Goal: Transaction & Acquisition: Purchase product/service

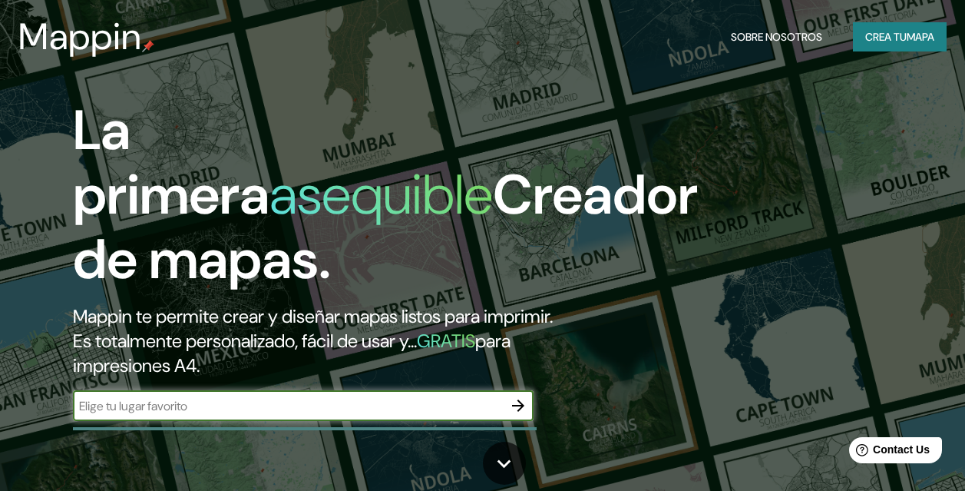
click at [428, 415] on input "text" at bounding box center [288, 406] width 430 height 18
click at [403, 415] on input "cooperativa santa isabell" at bounding box center [288, 406] width 430 height 18
click at [340, 415] on input "cooperativa santa isabell" at bounding box center [288, 406] width 430 height 18
type input "cooperativa santa isabell huancatyo"
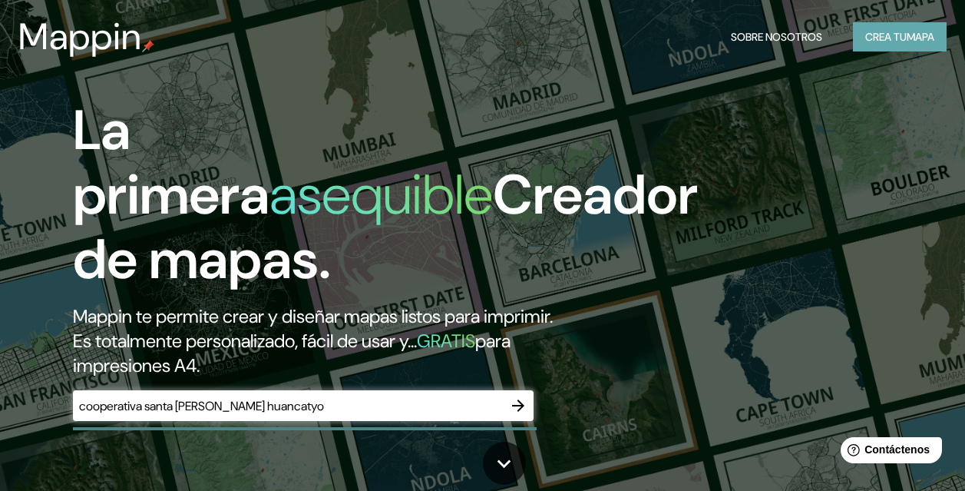
click at [899, 40] on font "Crea tu" at bounding box center [886, 37] width 41 height 14
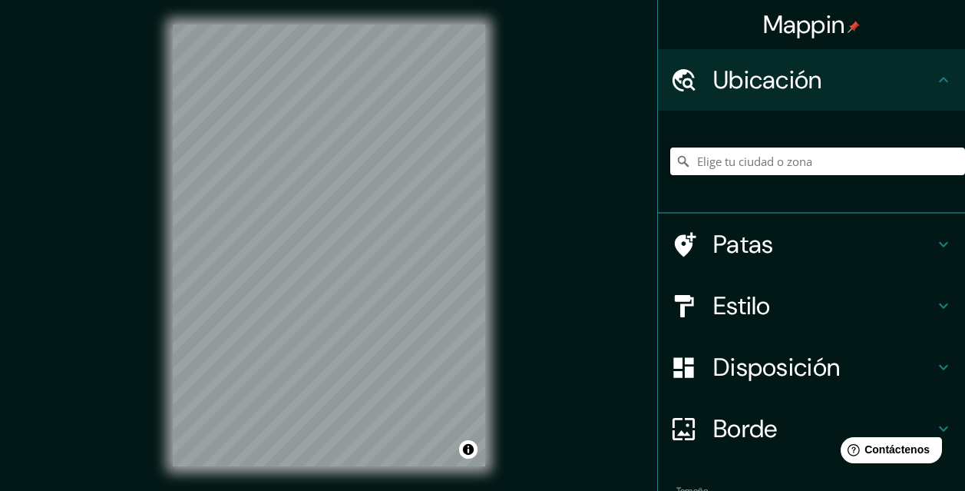
click at [721, 157] on input "Elige tu ciudad o zona" at bounding box center [817, 161] width 295 height 28
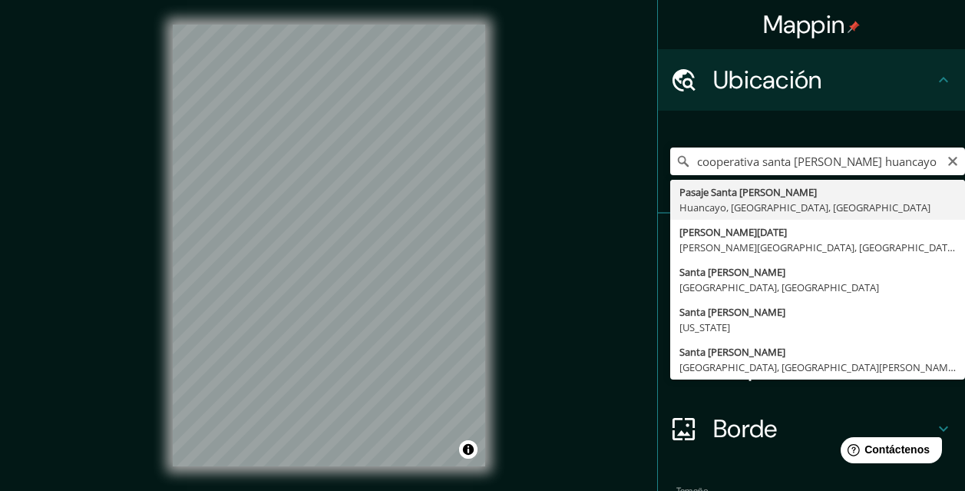
type input "Pasaje Santa Isabel, [GEOGRAPHIC_DATA], [GEOGRAPHIC_DATA], [GEOGRAPHIC_DATA]"
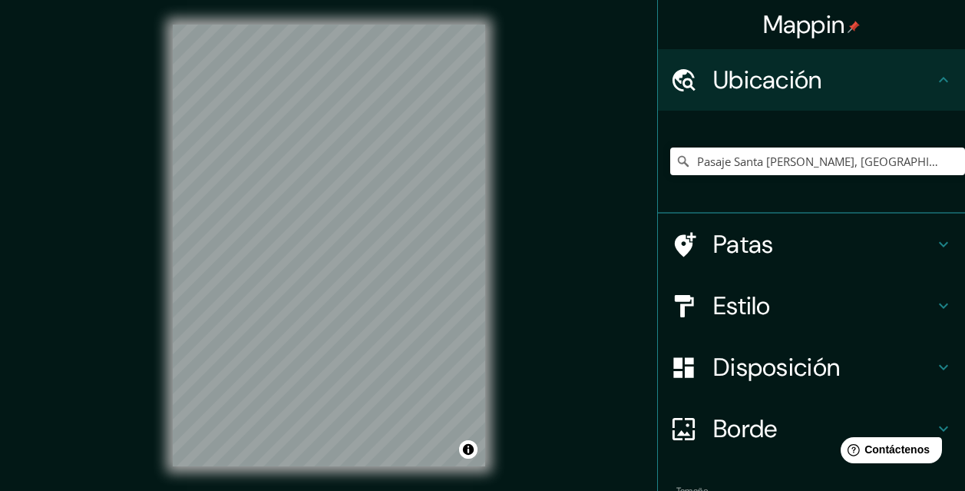
click at [781, 305] on h4 "Estilo" at bounding box center [823, 305] width 221 height 31
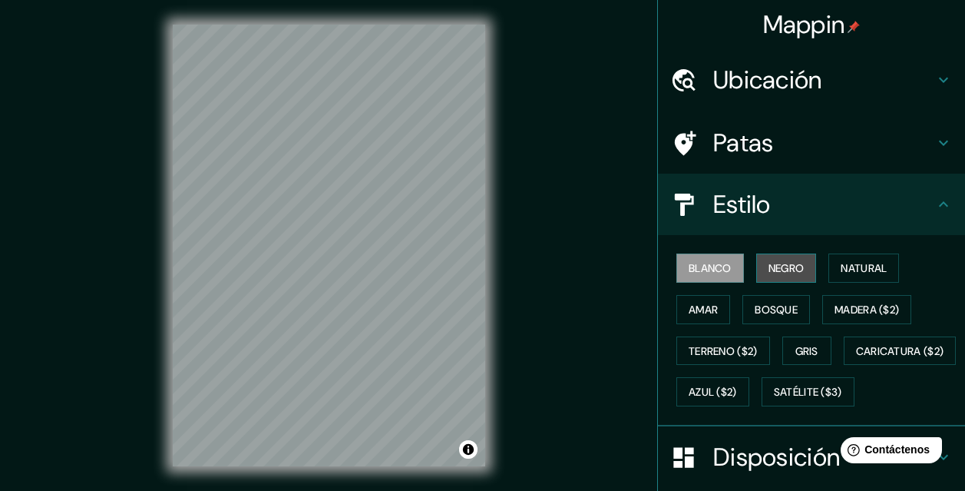
click at [757, 269] on button "Negro" at bounding box center [786, 267] width 61 height 29
click at [752, 207] on font "Estilo" at bounding box center [742, 204] width 58 height 32
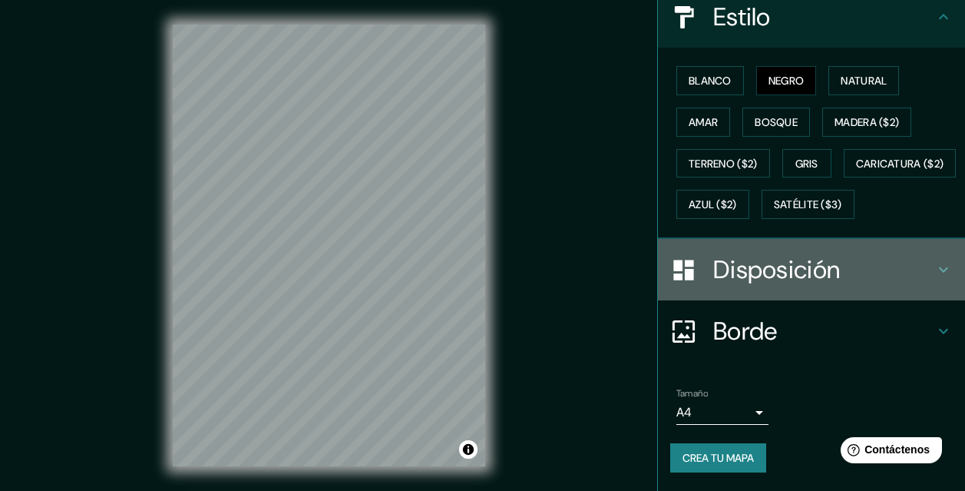
click at [785, 277] on font "Disposición" at bounding box center [776, 269] width 127 height 32
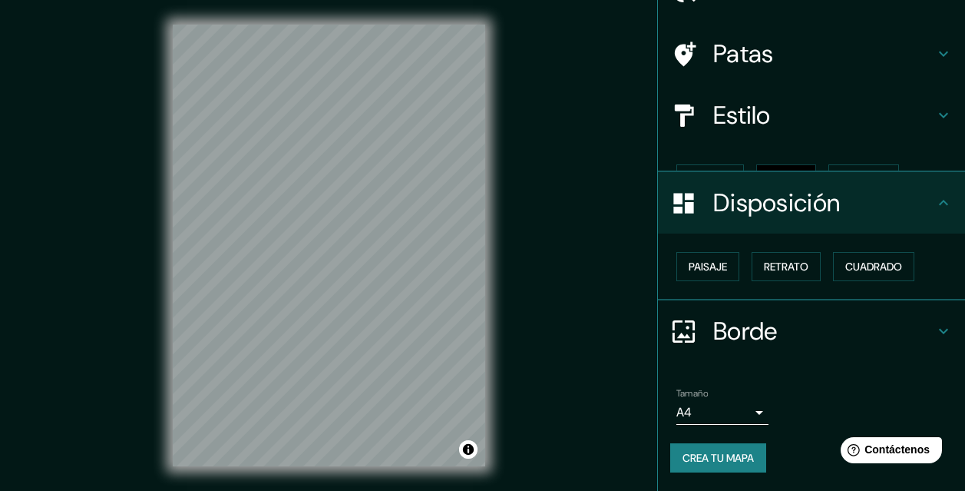
scroll to position [63, 0]
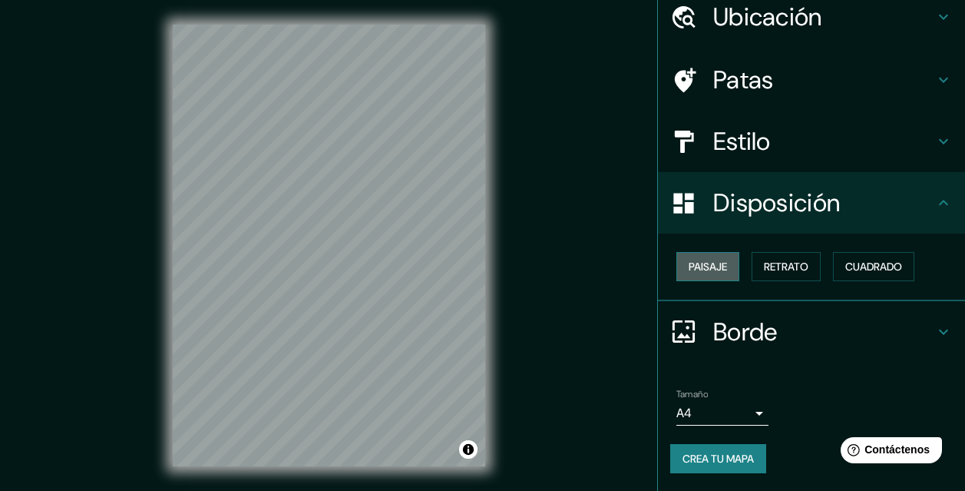
click at [697, 271] on font "Paisaje" at bounding box center [708, 267] width 38 height 14
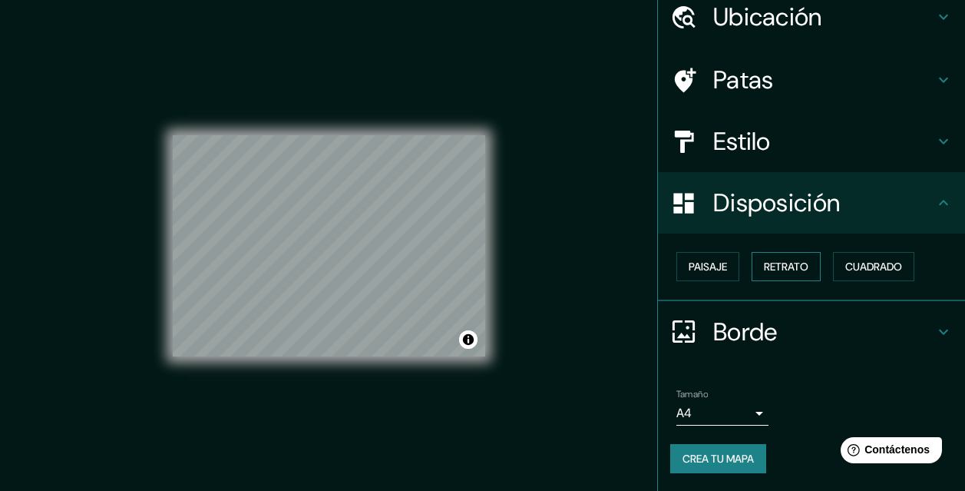
click at [770, 266] on font "Retrato" at bounding box center [786, 267] width 45 height 14
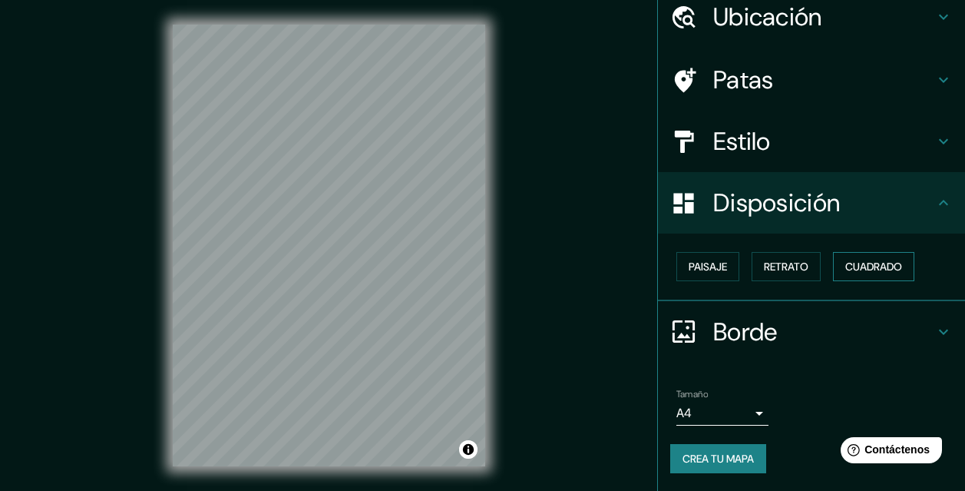
click at [836, 262] on button "Cuadrado" at bounding box center [873, 266] width 81 height 29
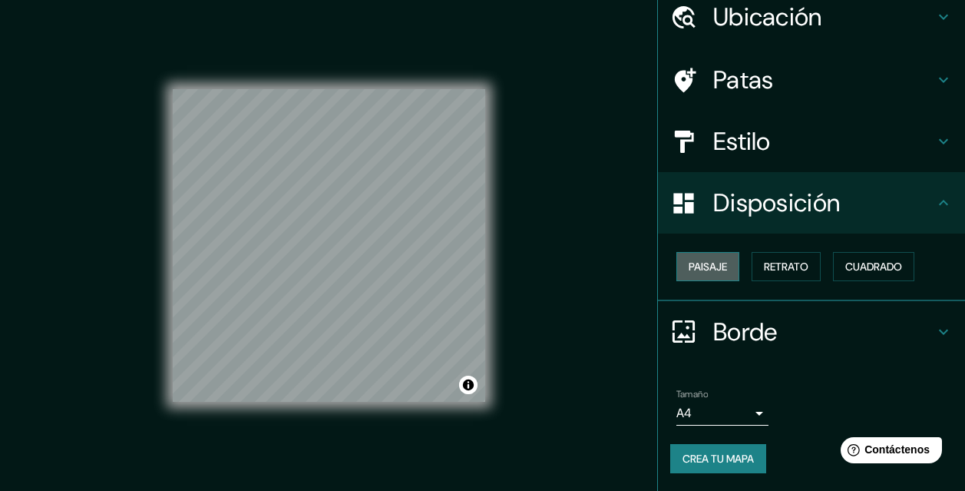
click at [713, 261] on font "Paisaje" at bounding box center [708, 267] width 38 height 14
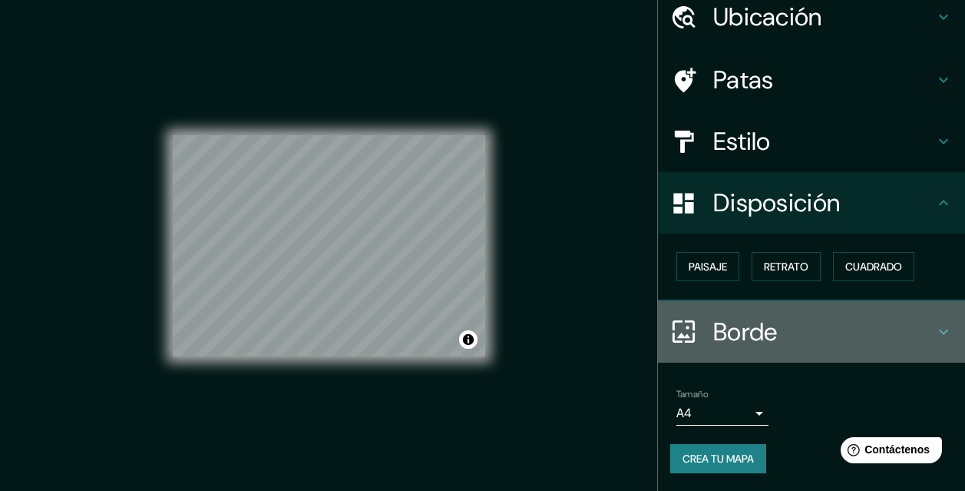
click at [713, 325] on font "Borde" at bounding box center [745, 332] width 65 height 32
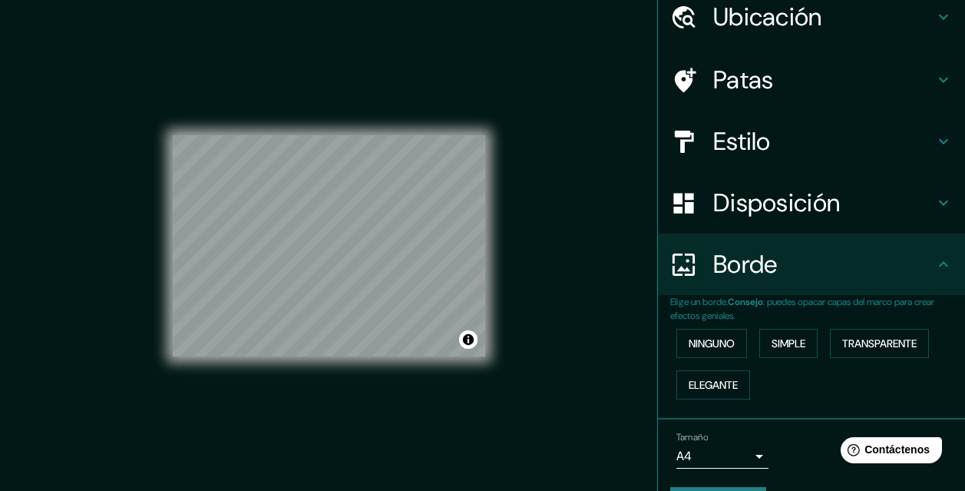
click at [752, 279] on font "Borde" at bounding box center [745, 264] width 65 height 32
click at [743, 246] on div "Borde" at bounding box center [811, 263] width 307 height 61
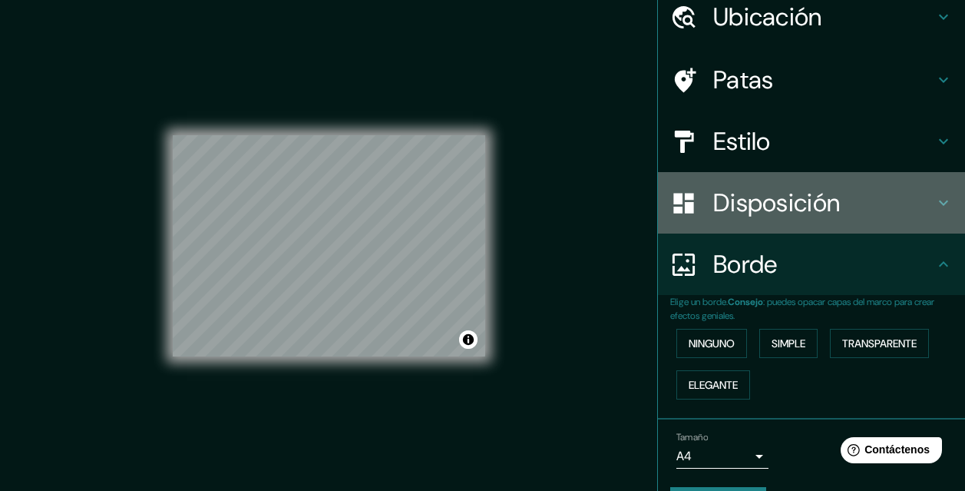
click at [720, 203] on font "Disposición" at bounding box center [776, 203] width 127 height 32
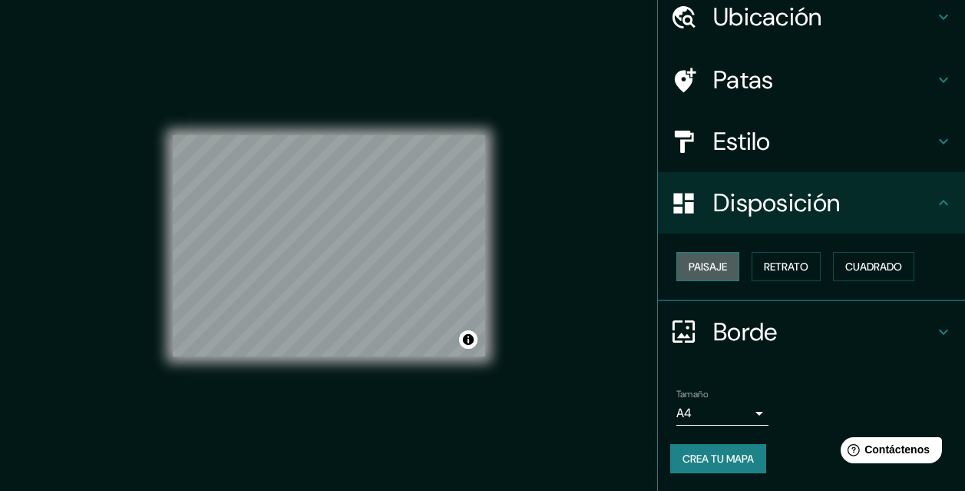
click at [700, 260] on font "Paisaje" at bounding box center [708, 267] width 38 height 14
click at [764, 270] on font "Retrato" at bounding box center [786, 267] width 45 height 14
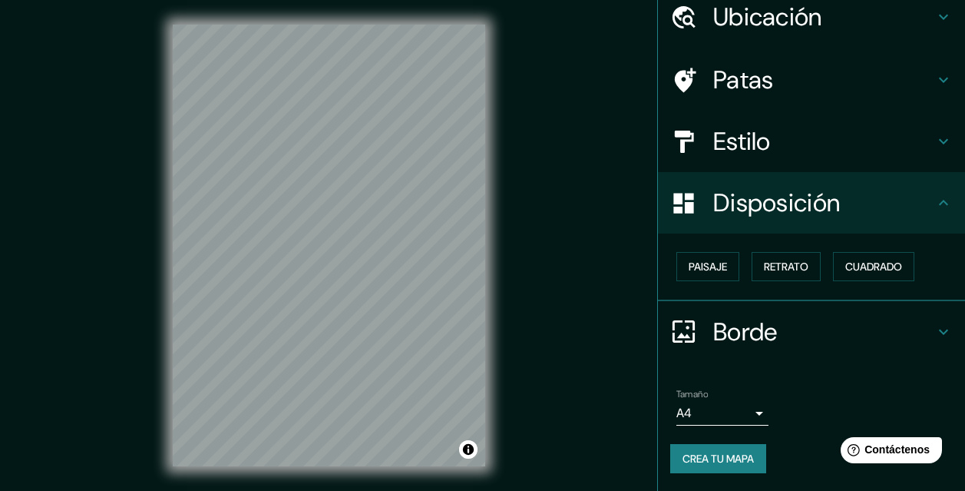
click at [745, 330] on font "Borde" at bounding box center [745, 332] width 65 height 32
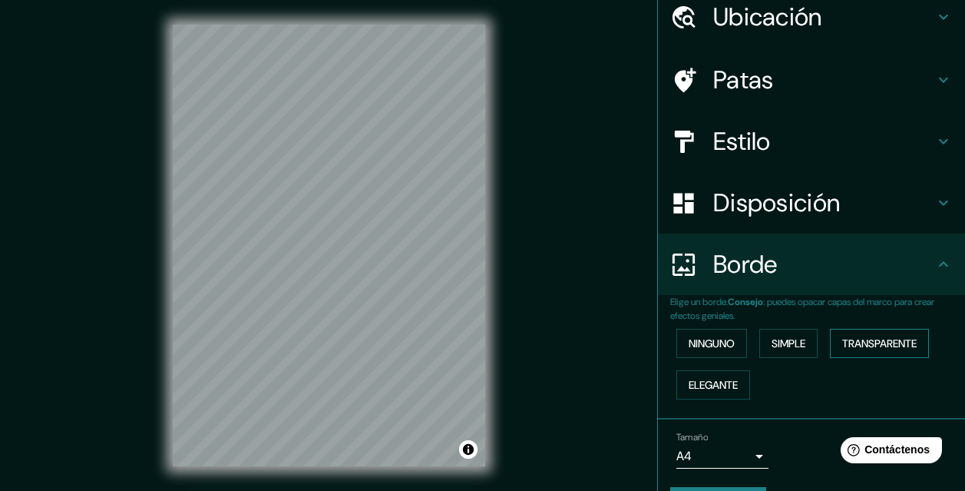
click at [844, 339] on font "Transparente" at bounding box center [879, 343] width 74 height 14
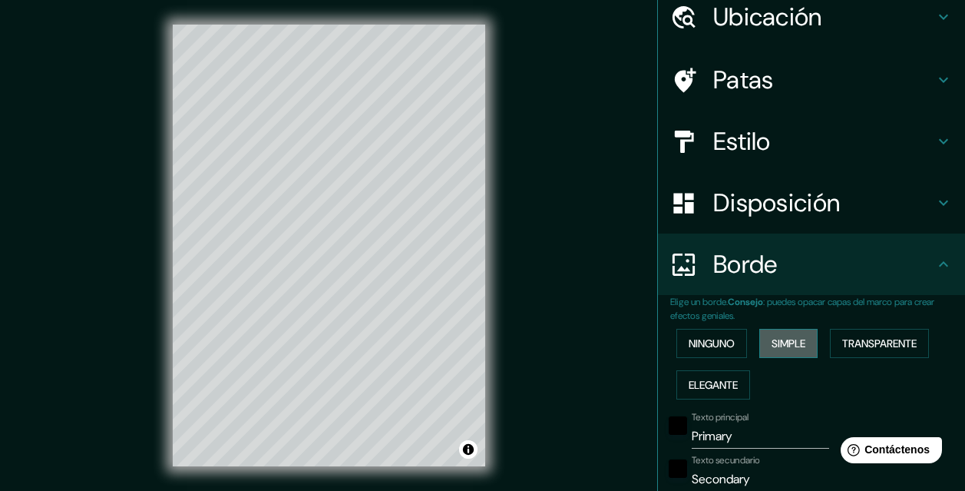
click at [776, 336] on font "Simple" at bounding box center [789, 343] width 34 height 20
click at [731, 340] on button "Ninguno" at bounding box center [712, 343] width 71 height 29
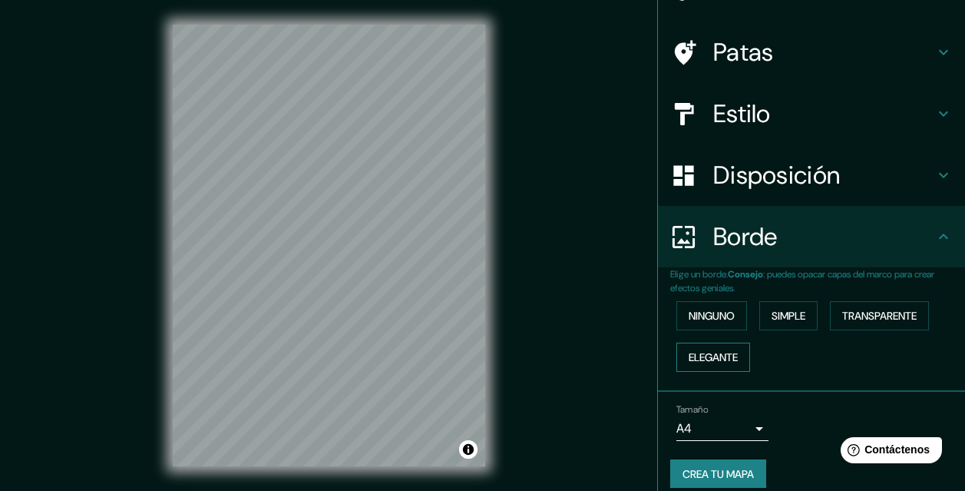
scroll to position [106, 0]
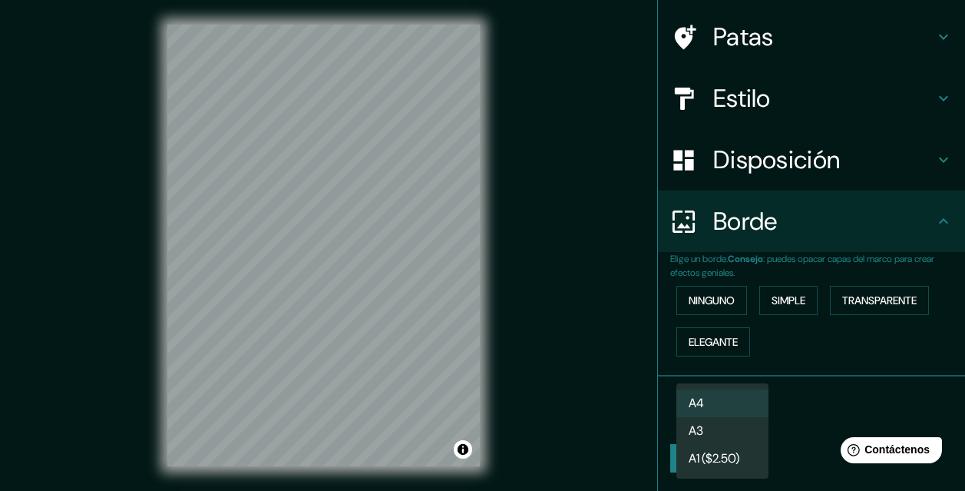
click at [747, 406] on body "Mappin Ubicación Pasaje Santa Isabel, Huancayo, Departamento de Junín, Perú Pat…" at bounding box center [482, 245] width 965 height 491
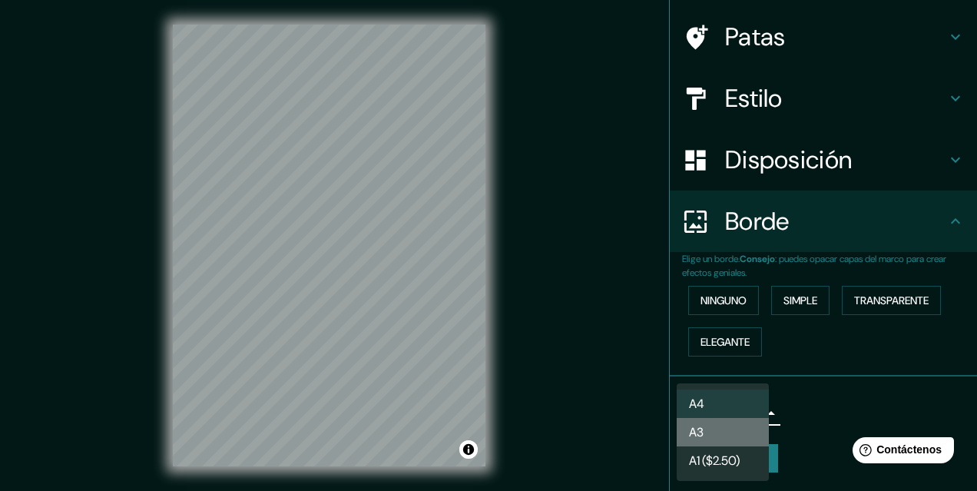
click at [716, 430] on li "A3" at bounding box center [723, 432] width 92 height 28
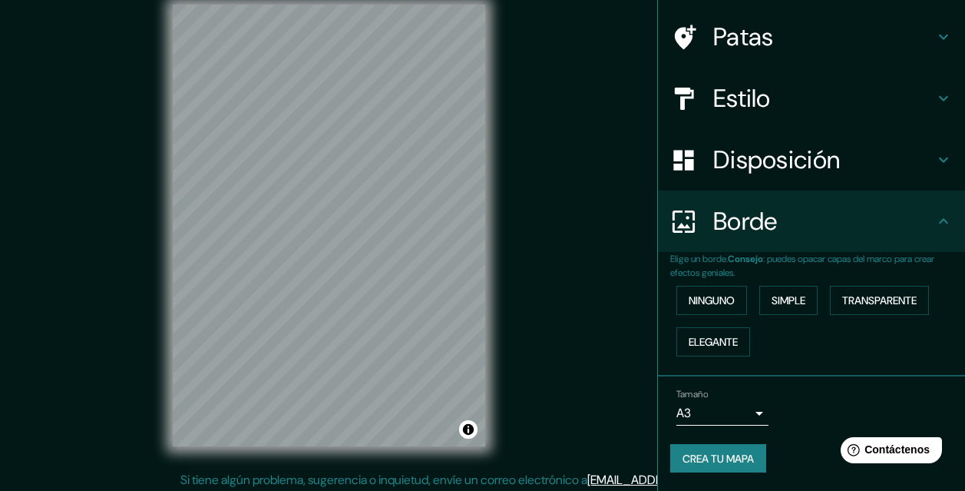
scroll to position [25, 0]
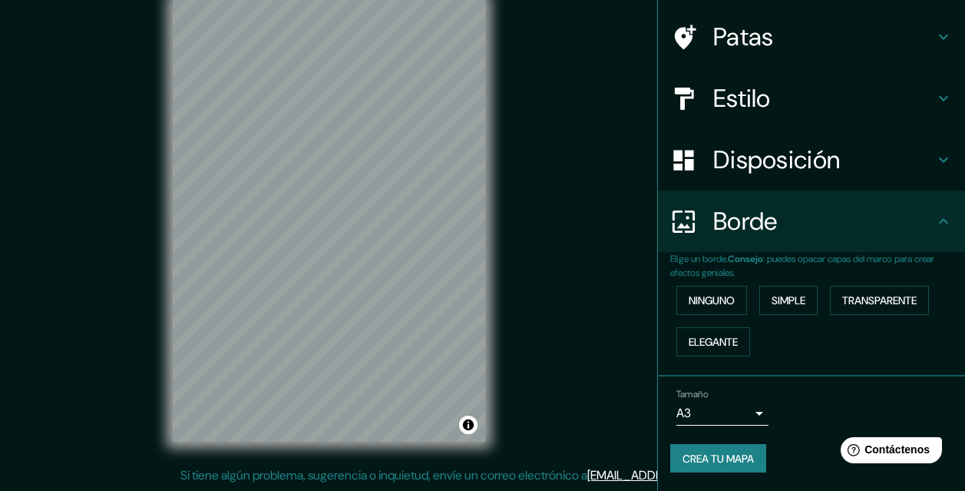
click at [727, 452] on font "Crea tu mapa" at bounding box center [718, 459] width 71 height 14
click at [718, 459] on font "Crea tu mapa" at bounding box center [718, 459] width 71 height 14
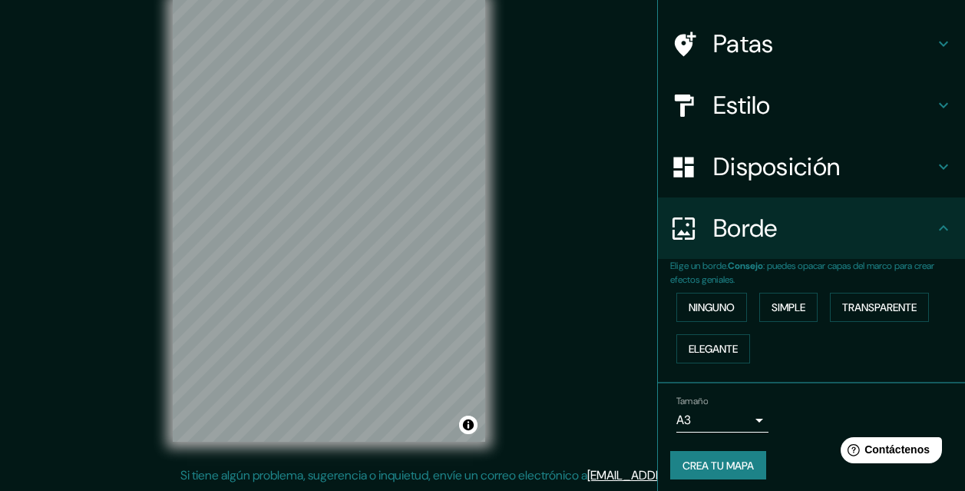
scroll to position [106, 0]
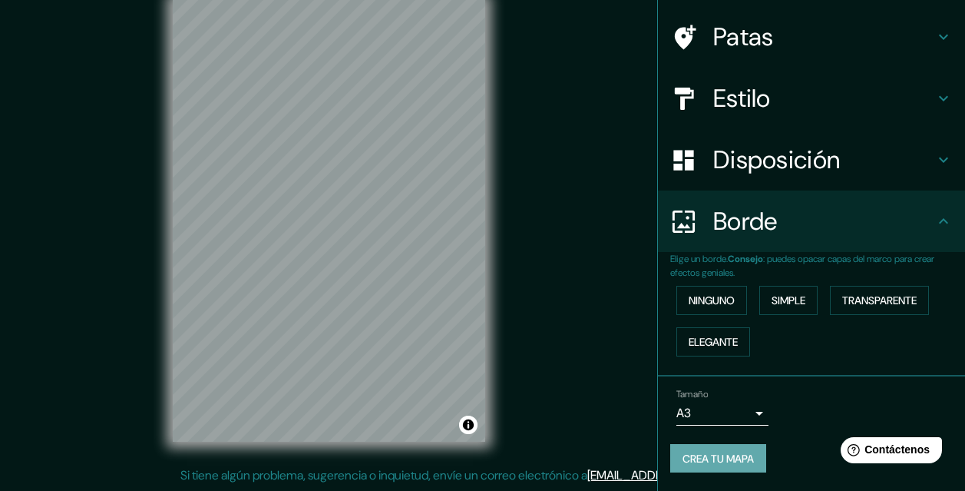
click at [732, 456] on font "Crea tu mapa" at bounding box center [718, 459] width 71 height 14
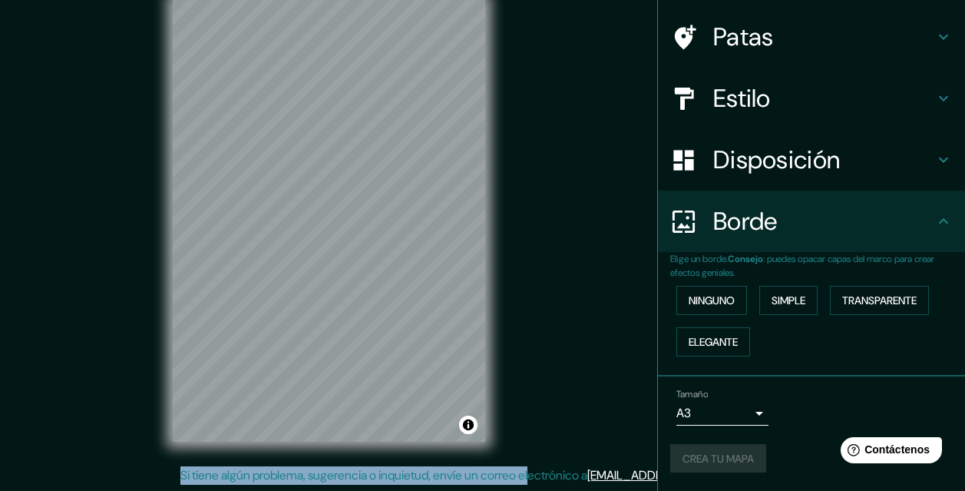
drag, startPoint x: 584, startPoint y: 424, endPoint x: 566, endPoint y: 399, distance: 30.3
click at [571, 384] on div "Mappin Ubicación Pasaje Santa Isabel, Huancayo, Departamento de Junín, Perú Pat…" at bounding box center [482, 232] width 965 height 515
click at [719, 310] on button "Ninguno" at bounding box center [712, 300] width 71 height 29
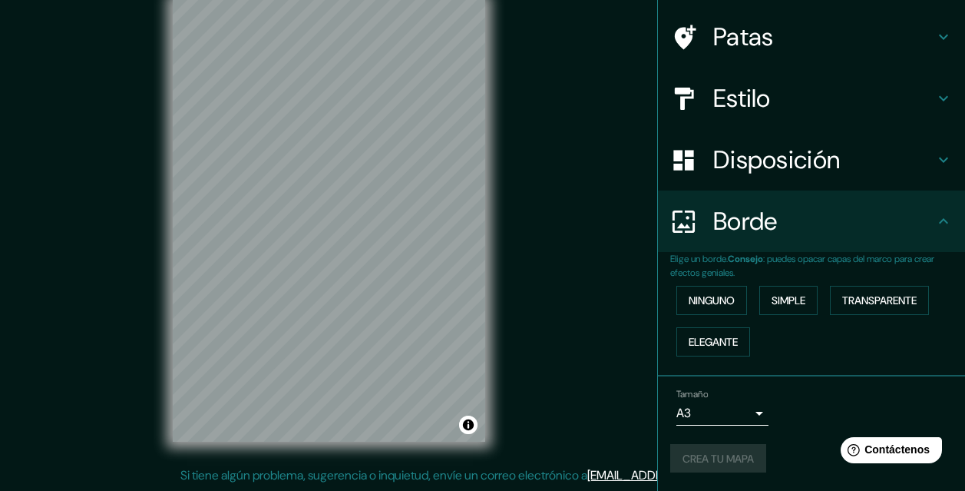
click at [763, 415] on div "Tamaño A3 a4" at bounding box center [811, 406] width 283 height 49
click at [672, 447] on button "Crea tu mapa" at bounding box center [718, 458] width 96 height 29
click at [670, 452] on button "Crea tu mapa" at bounding box center [718, 458] width 96 height 29
click at [731, 458] on font "Crea tu mapa" at bounding box center [718, 459] width 71 height 14
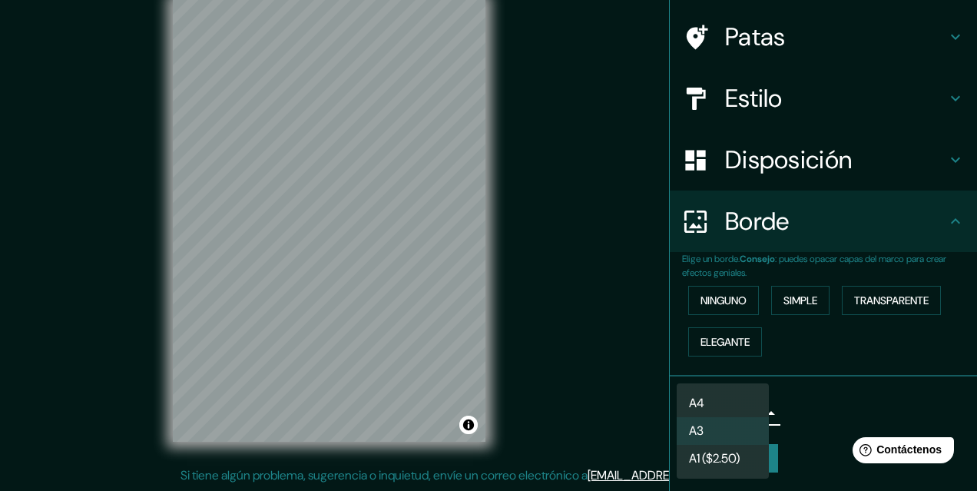
click at [750, 415] on body "Mappin Ubicación Pasaje Santa Isabel, Huancayo, Departamento de Junín, Perú Pat…" at bounding box center [488, 220] width 977 height 491
click at [746, 422] on li "A3" at bounding box center [723, 432] width 92 height 28
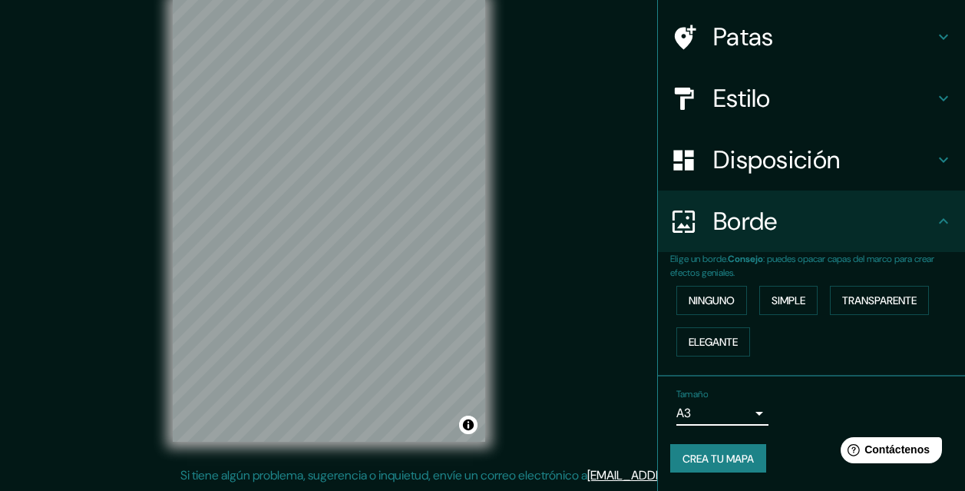
click at [722, 457] on font "Crea tu mapa" at bounding box center [718, 459] width 71 height 14
click at [703, 455] on div "Crea tu mapa" at bounding box center [811, 458] width 283 height 29
click at [860, 308] on font "Transparente" at bounding box center [879, 300] width 74 height 20
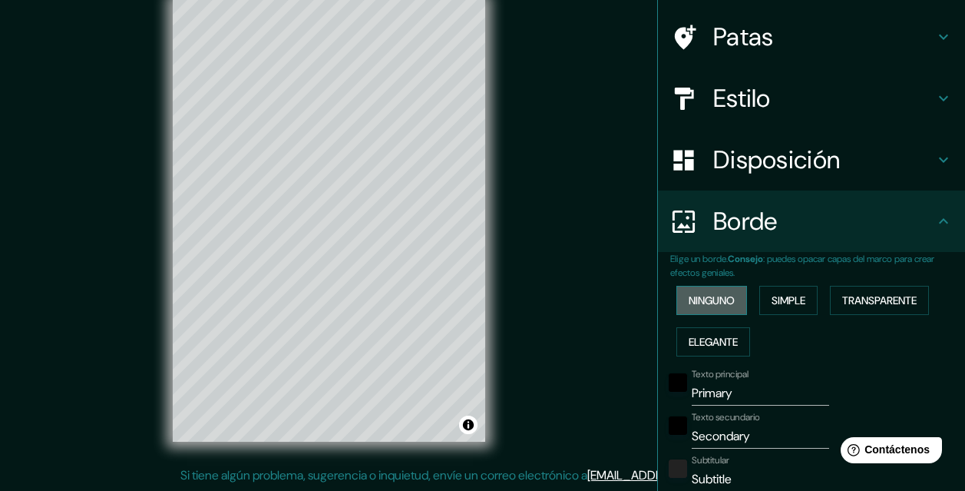
click at [722, 300] on font "Ninguno" at bounding box center [712, 300] width 46 height 14
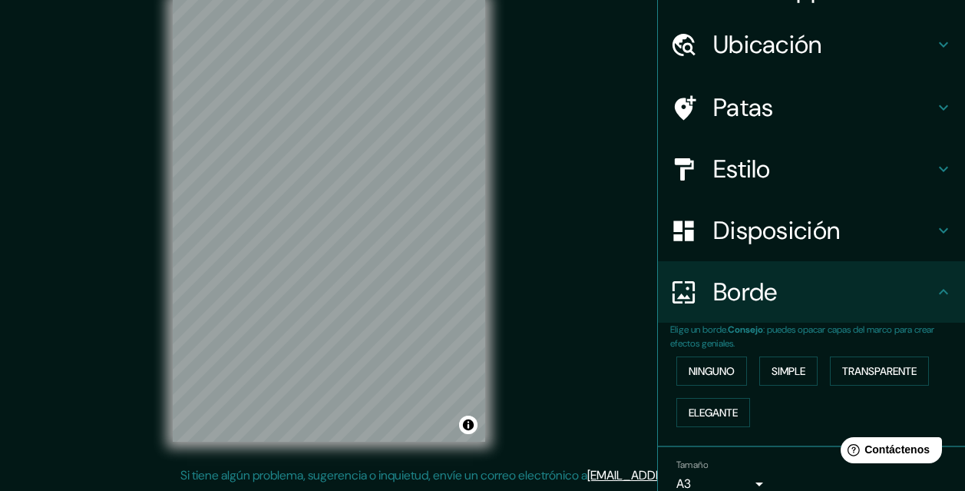
scroll to position [0, 0]
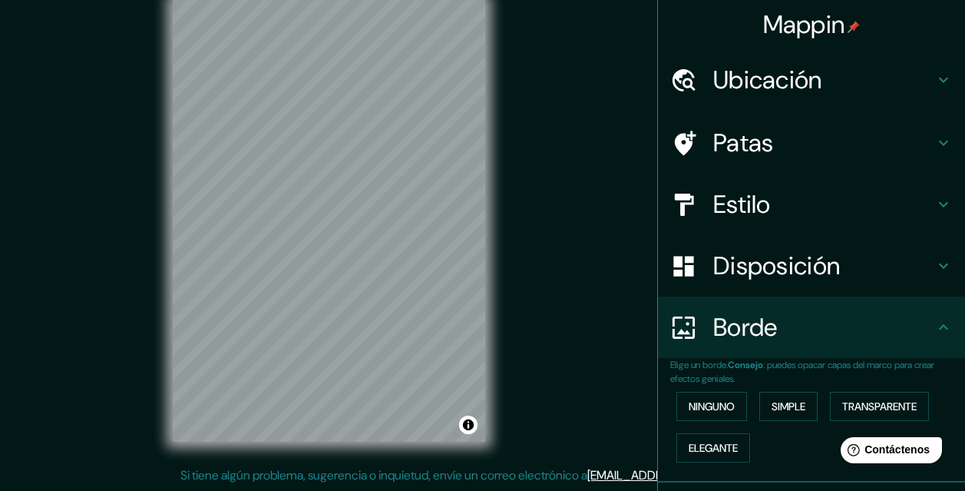
click at [817, 75] on h4 "Ubicación" at bounding box center [823, 80] width 221 height 31
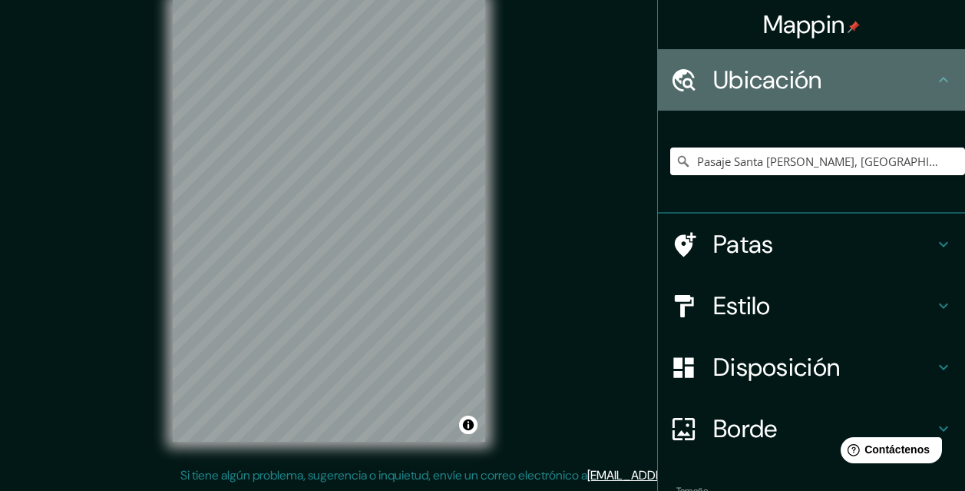
click at [817, 75] on h4 "Ubicación" at bounding box center [823, 80] width 221 height 31
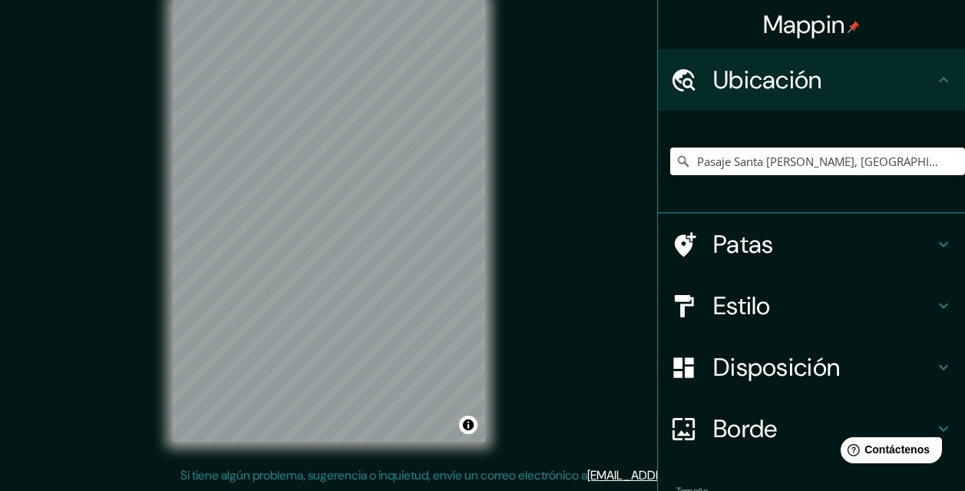
click at [812, 85] on font "Ubicación" at bounding box center [767, 80] width 109 height 32
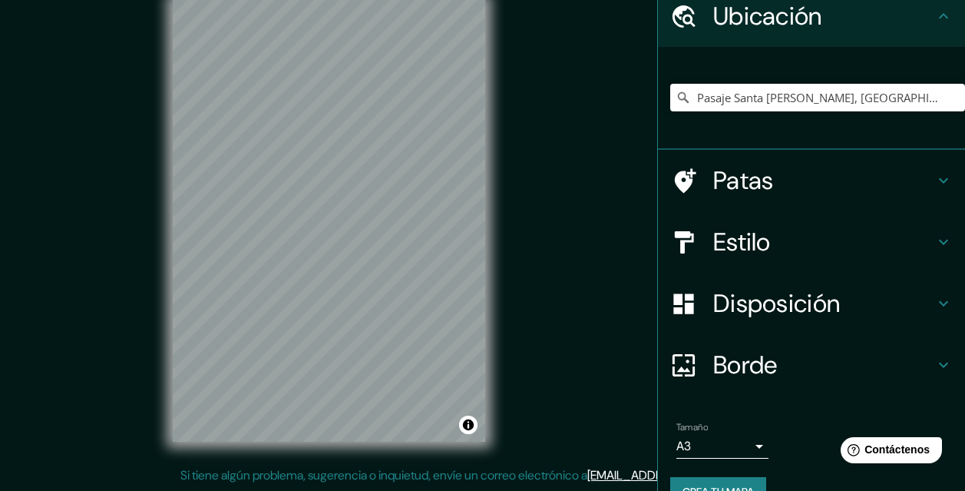
scroll to position [98, 0]
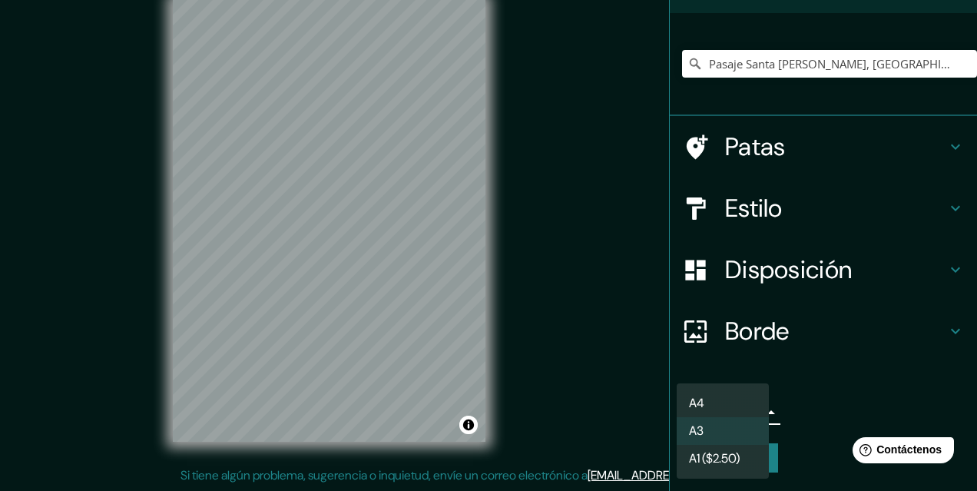
click at [745, 412] on body "Mappin Ubicación Pasaje Santa Isabel, Huancayo, Departamento de Junín, Perú Pat…" at bounding box center [488, 220] width 977 height 491
click at [731, 410] on li "A4" at bounding box center [723, 403] width 92 height 28
type input "single"
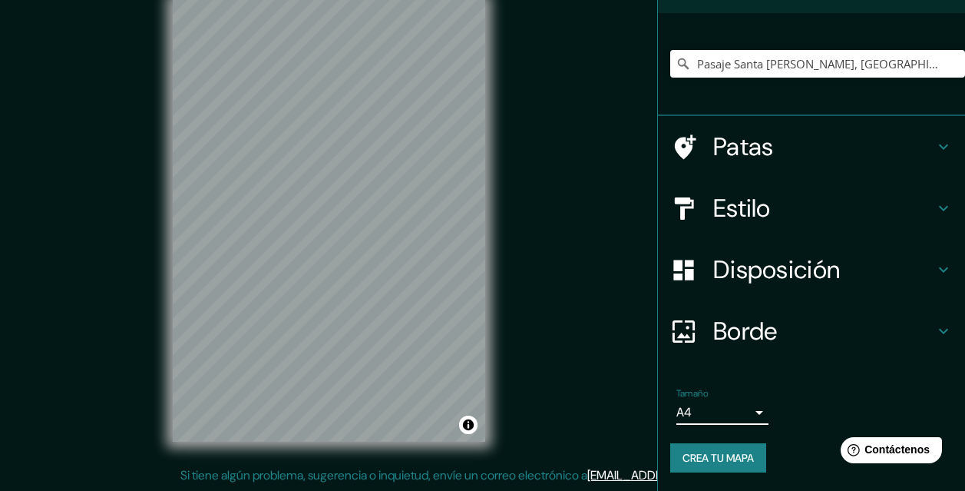
click at [730, 453] on font "Crea tu mapa" at bounding box center [718, 458] width 71 height 14
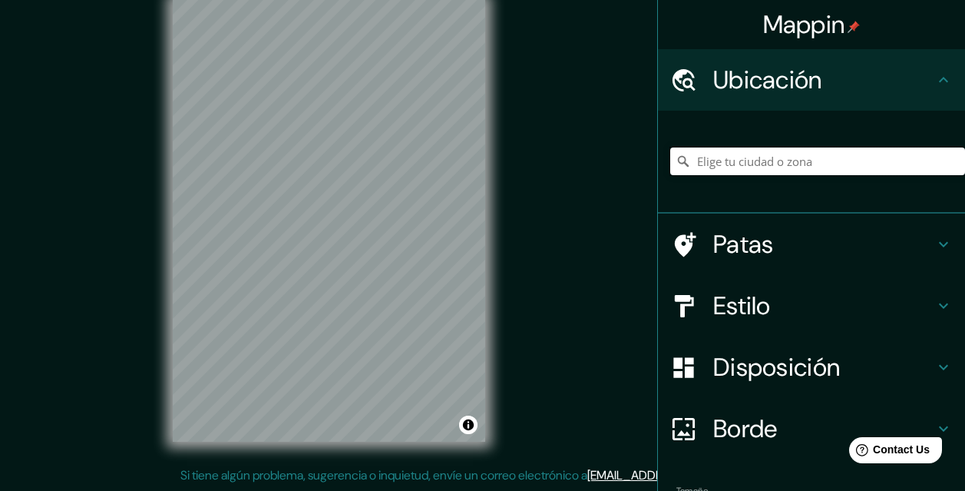
click at [723, 166] on input "Elige tu ciudad o zona" at bounding box center [817, 161] width 295 height 28
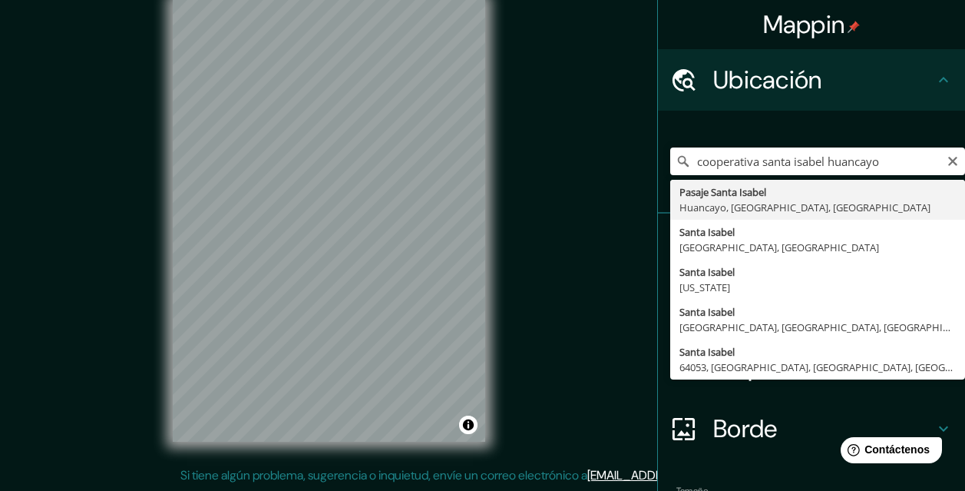
type input "Pasaje Santa Isabel, [GEOGRAPHIC_DATA], [GEOGRAPHIC_DATA], [GEOGRAPHIC_DATA]"
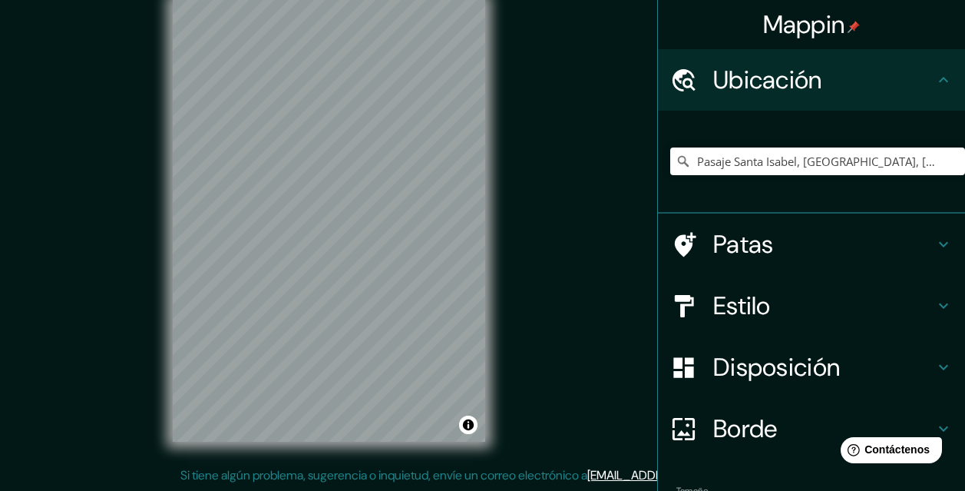
drag, startPoint x: 779, startPoint y: 303, endPoint x: 770, endPoint y: 309, distance: 11.1
click at [773, 310] on h4 "Estilo" at bounding box center [823, 305] width 221 height 31
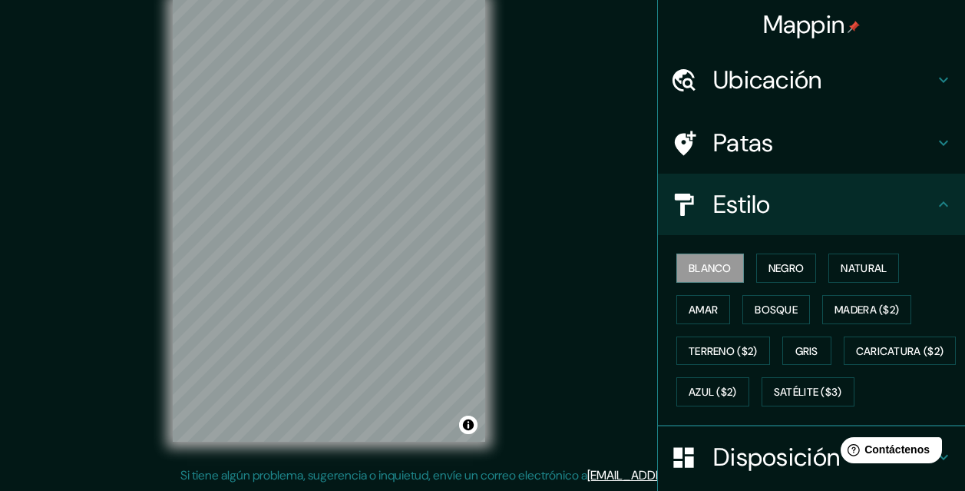
click at [768, 205] on h4 "Estilo" at bounding box center [823, 204] width 221 height 31
click at [776, 184] on div "Estilo" at bounding box center [811, 204] width 307 height 61
click at [766, 303] on font "Bosque" at bounding box center [776, 310] width 43 height 14
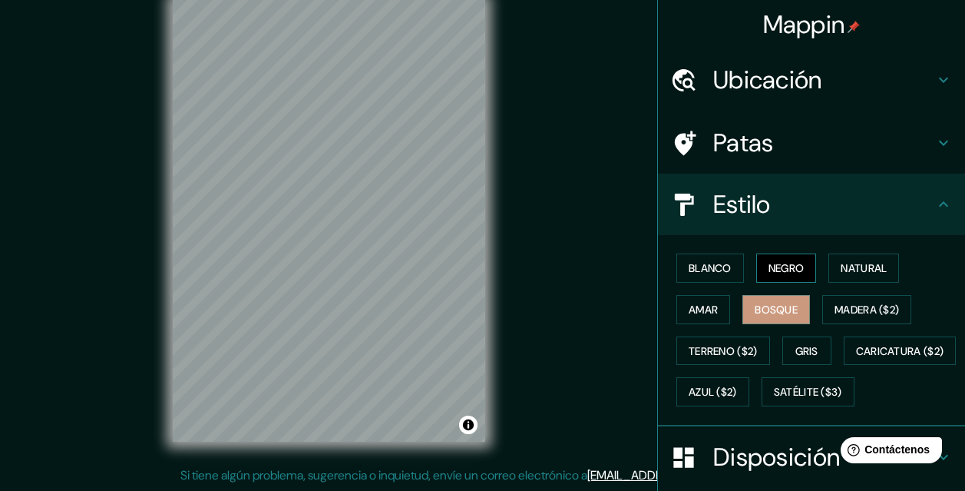
click at [770, 275] on font "Negro" at bounding box center [787, 268] width 36 height 14
click at [844, 260] on font "Natural" at bounding box center [864, 268] width 46 height 20
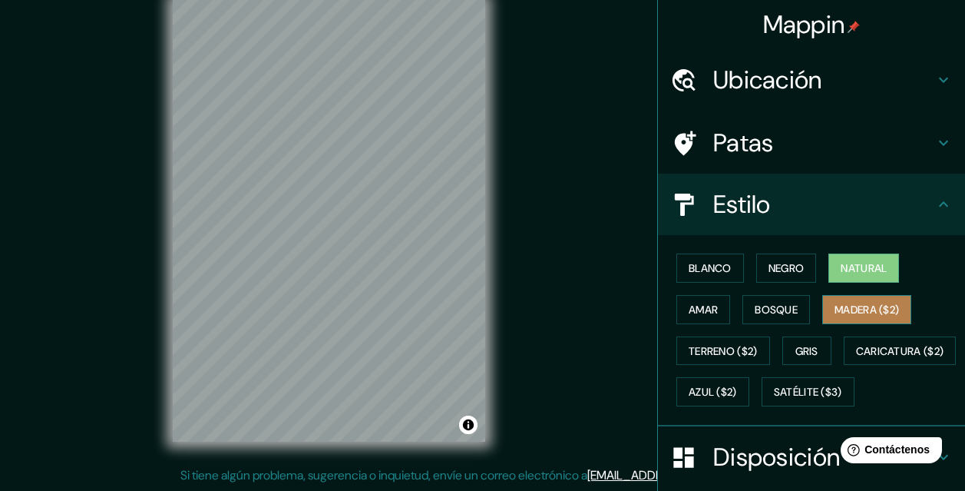
click at [835, 316] on font "Madera ($2)" at bounding box center [867, 310] width 65 height 20
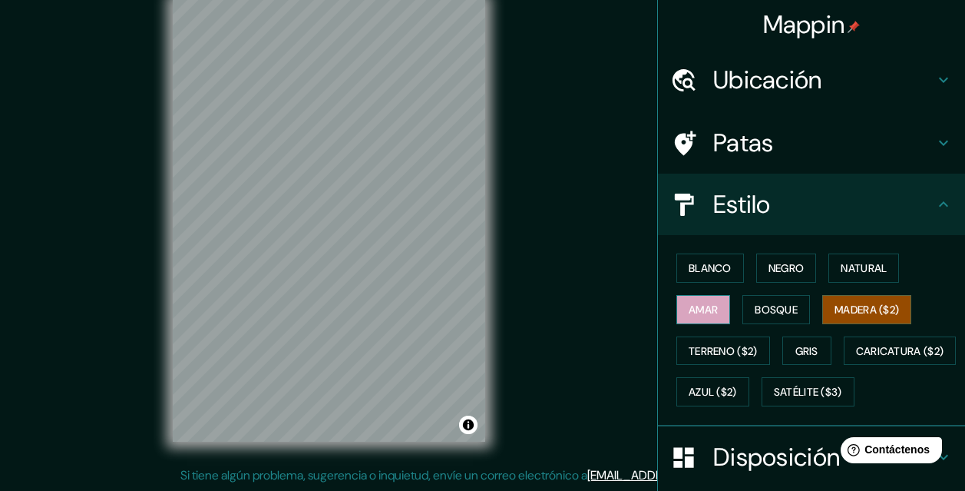
click at [706, 307] on font "Amar" at bounding box center [703, 310] width 29 height 14
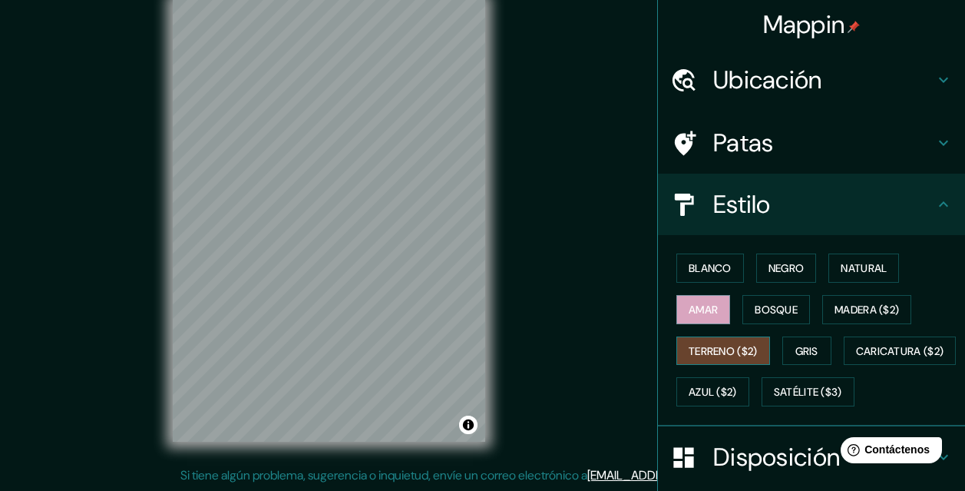
click at [696, 362] on button "Terreno ($2)" at bounding box center [724, 350] width 94 height 29
click at [813, 349] on button "Gris" at bounding box center [807, 350] width 49 height 29
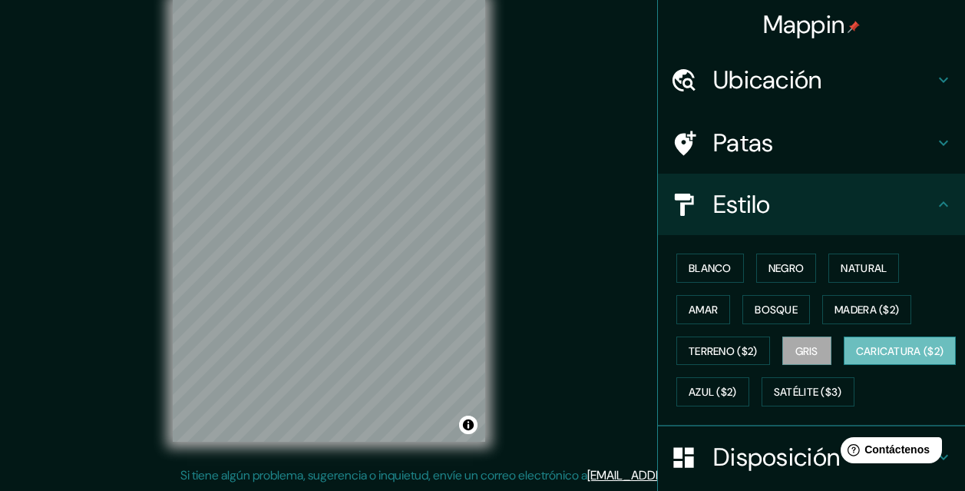
click at [856, 358] on font "Caricatura ($2)" at bounding box center [900, 351] width 88 height 14
click at [750, 392] on button "Azul ($2)" at bounding box center [713, 391] width 73 height 29
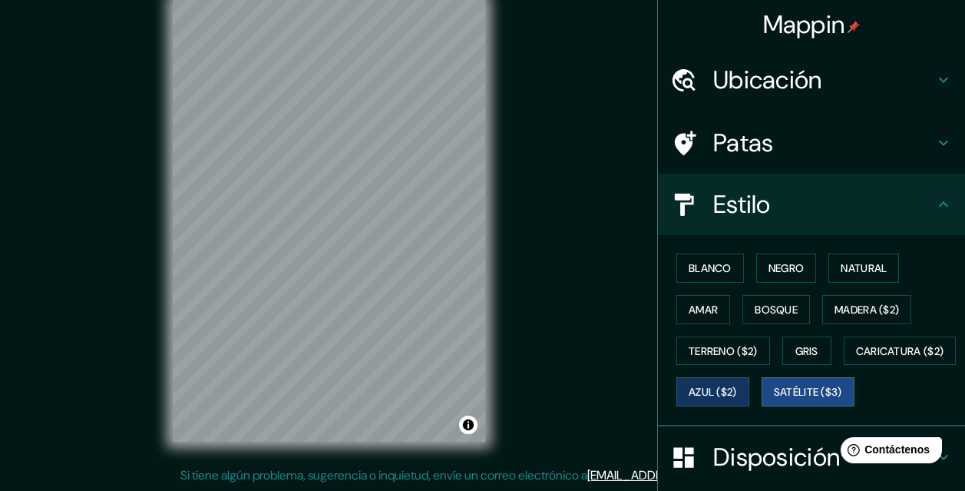
click at [774, 399] on font "Satélite ($3)" at bounding box center [808, 393] width 68 height 14
click at [754, 298] on button "Bosque" at bounding box center [777, 309] width 68 height 29
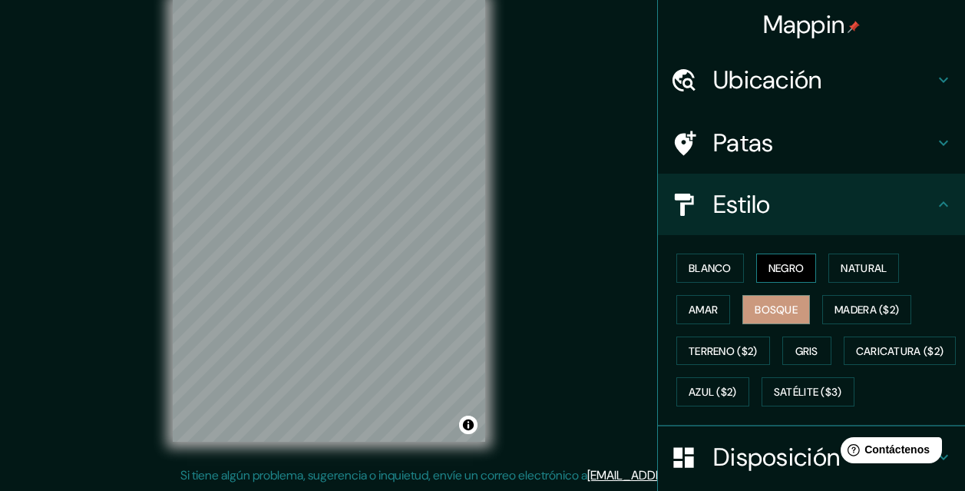
click at [769, 270] on font "Negro" at bounding box center [787, 268] width 36 height 14
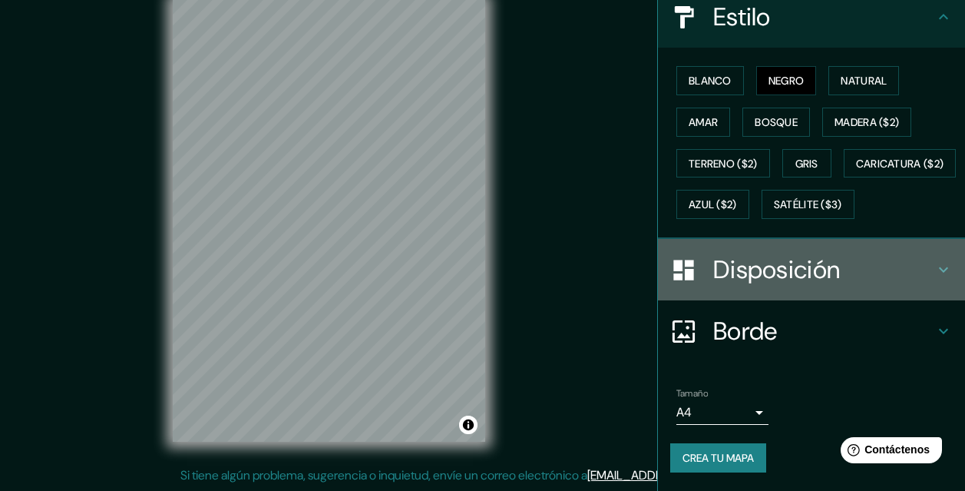
click at [737, 277] on font "Disposición" at bounding box center [776, 269] width 127 height 32
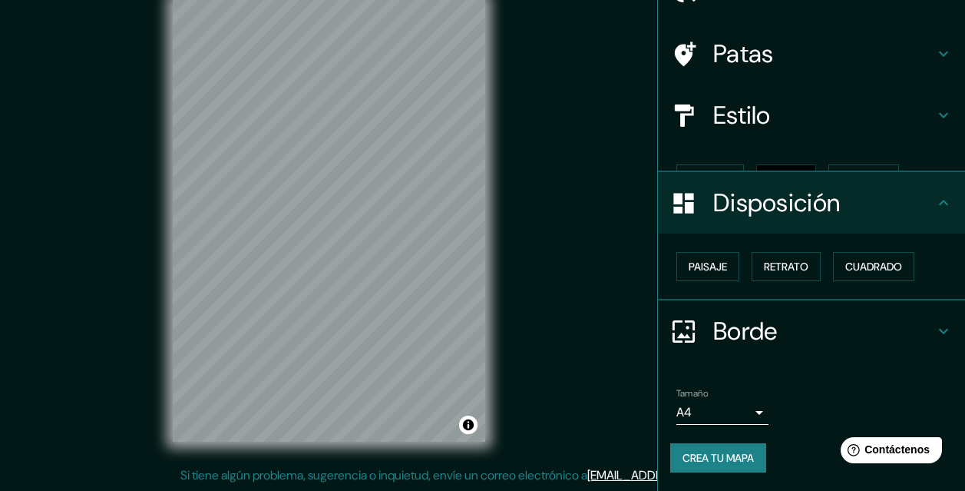
scroll to position [63, 0]
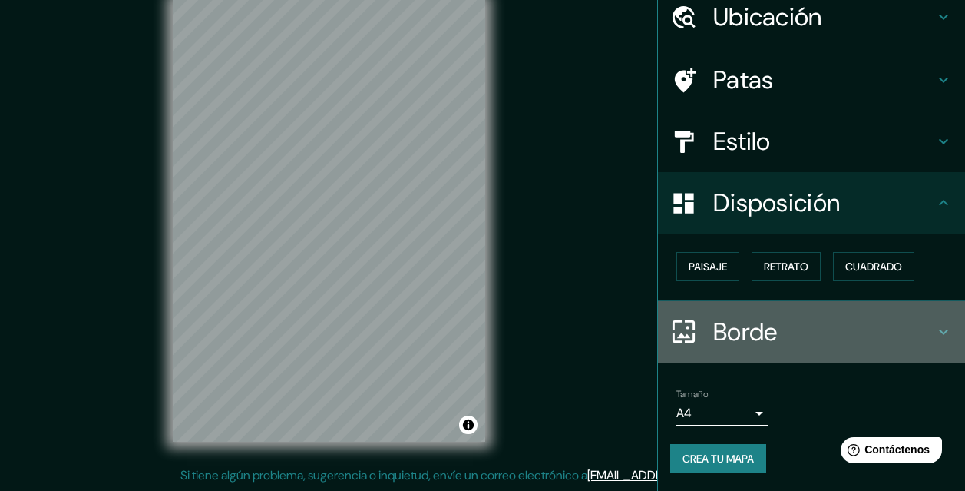
click at [713, 321] on font "Borde" at bounding box center [745, 332] width 65 height 32
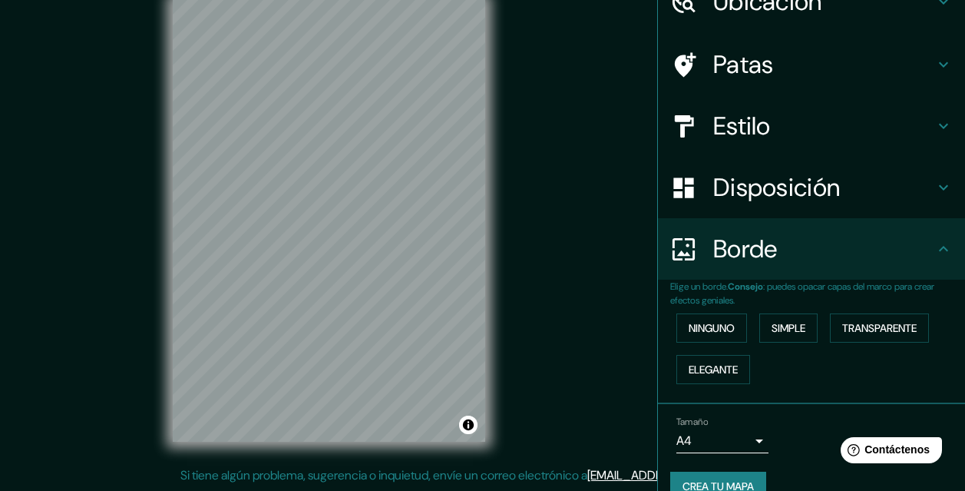
scroll to position [106, 0]
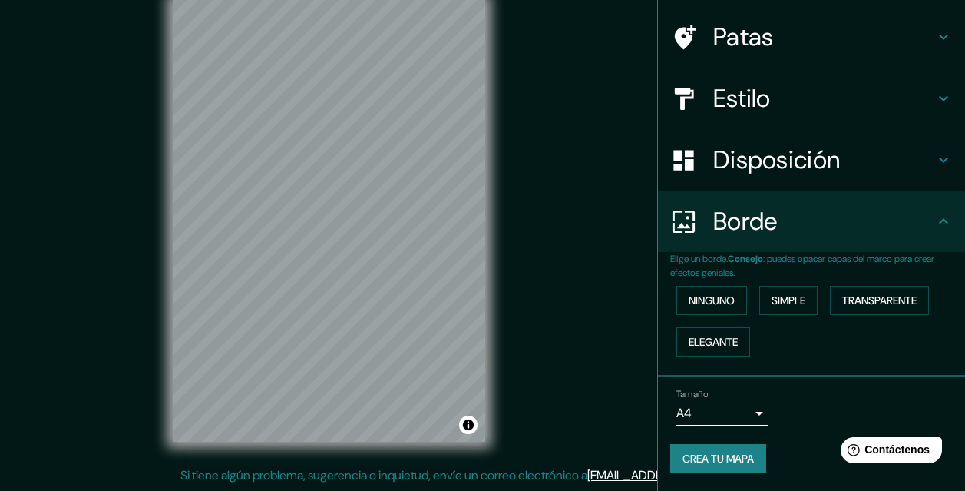
click at [733, 452] on font "Crea tu mapa" at bounding box center [718, 459] width 71 height 14
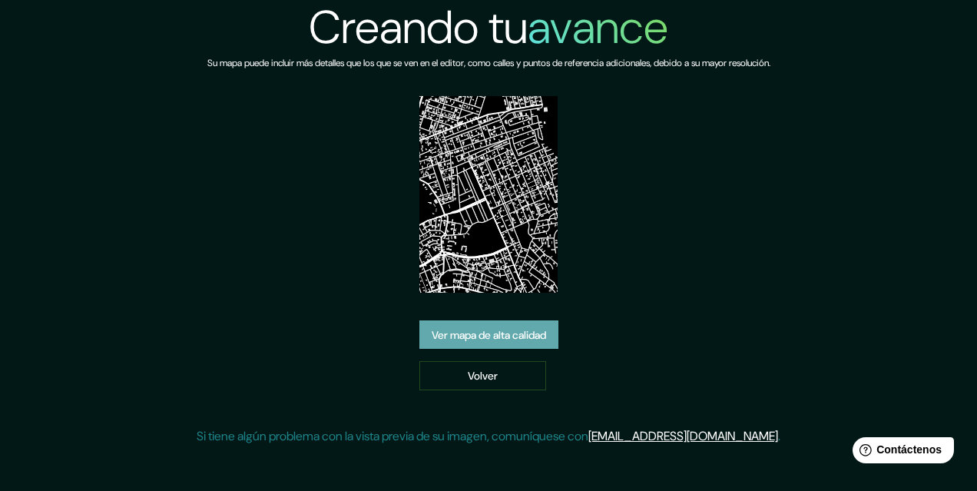
click at [478, 329] on font "Ver mapa de alta calidad" at bounding box center [489, 335] width 114 height 14
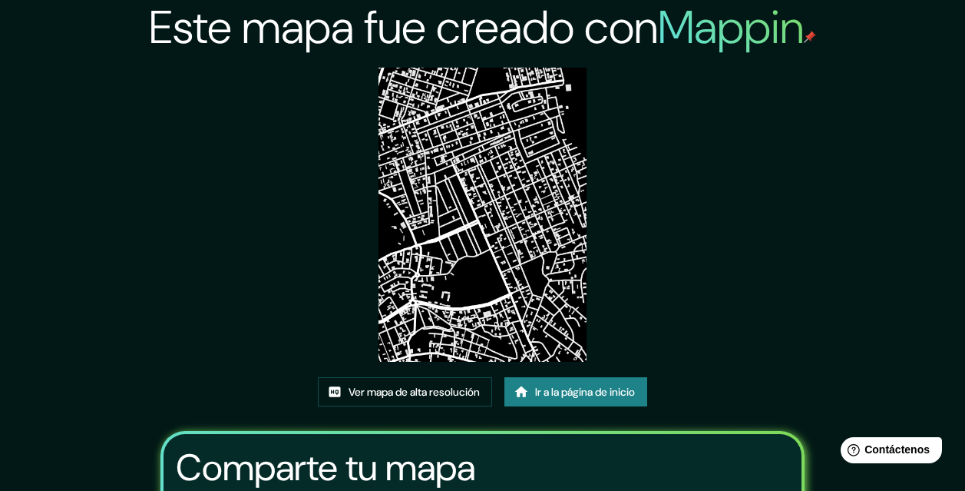
drag, startPoint x: 561, startPoint y: 250, endPoint x: 571, endPoint y: 250, distance: 9.2
